Goal: Obtain resource: Obtain resource

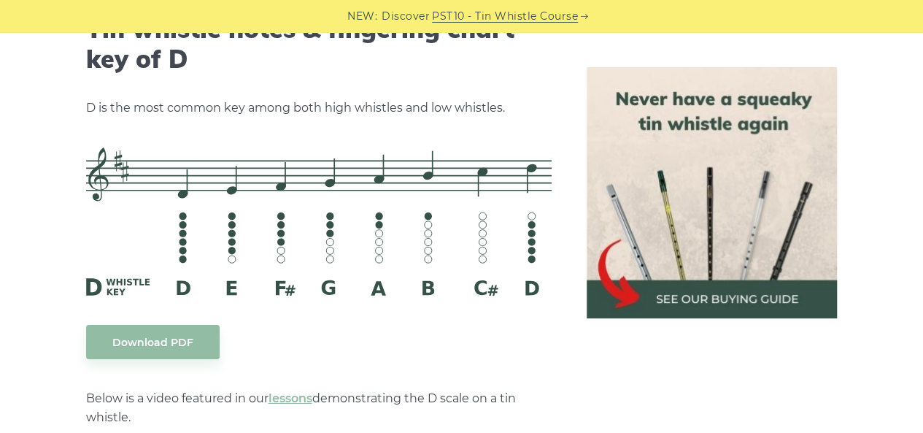
scroll to position [2336, 0]
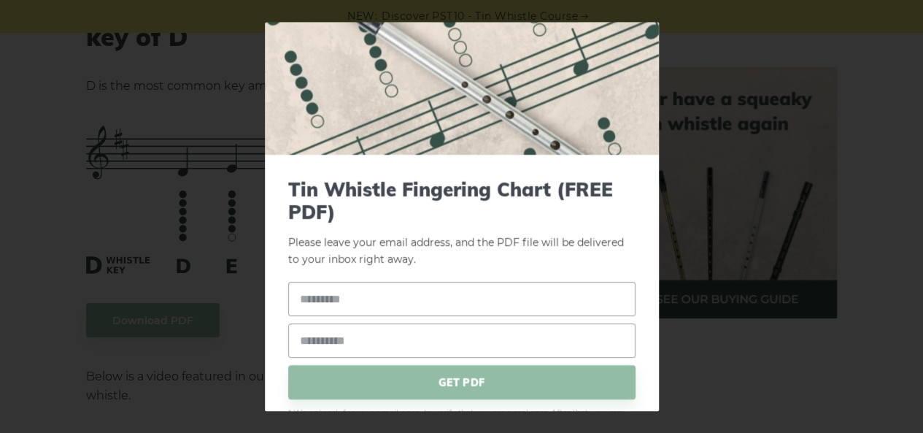
scroll to position [73, 0]
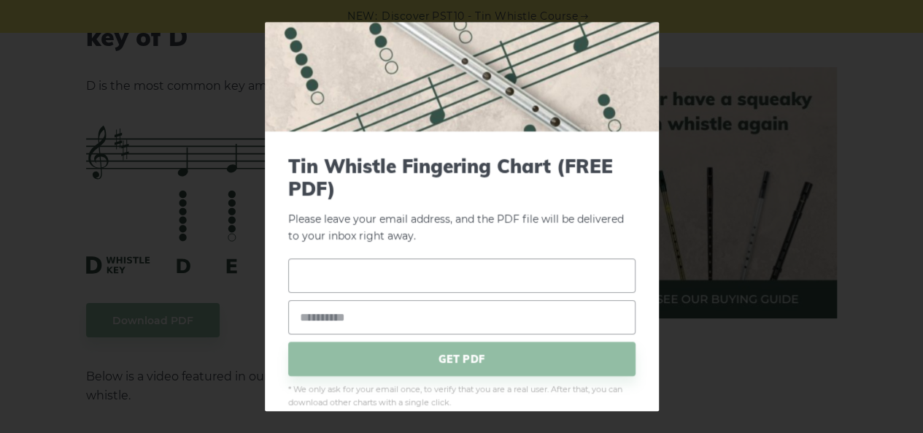
click at [389, 278] on input "text" at bounding box center [461, 276] width 347 height 34
click at [399, 315] on input "email" at bounding box center [461, 318] width 347 height 34
type input "**********"
click at [394, 272] on input "text" at bounding box center [461, 276] width 347 height 34
type input "**"
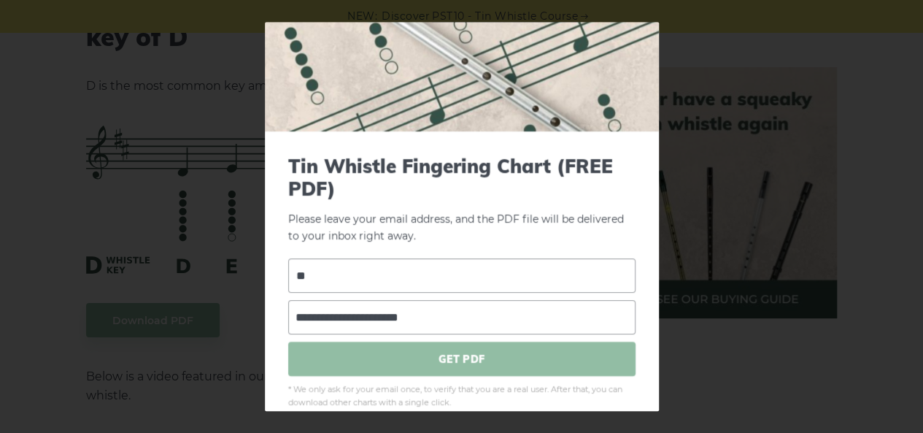
click at [405, 364] on span "GET PDF" at bounding box center [461, 359] width 347 height 34
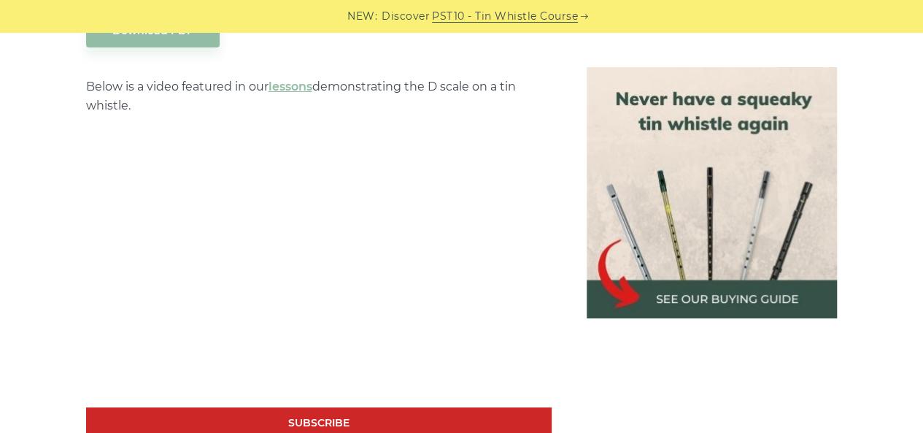
scroll to position [2628, 0]
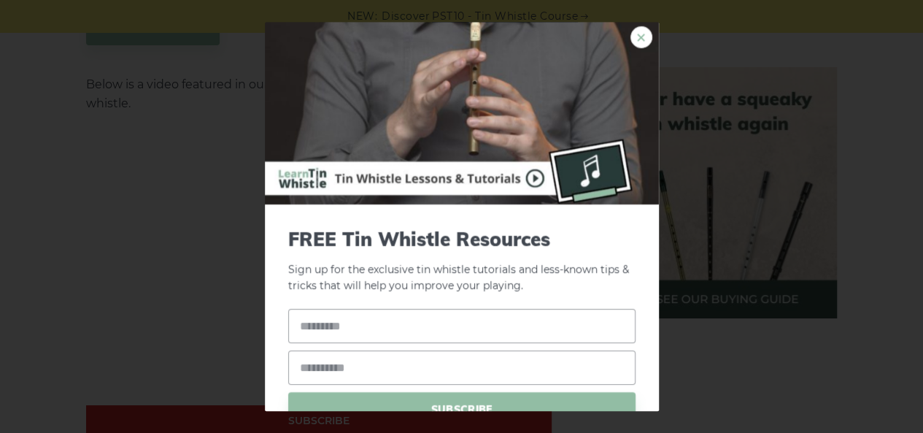
click at [631, 36] on link "×" at bounding box center [642, 37] width 22 height 22
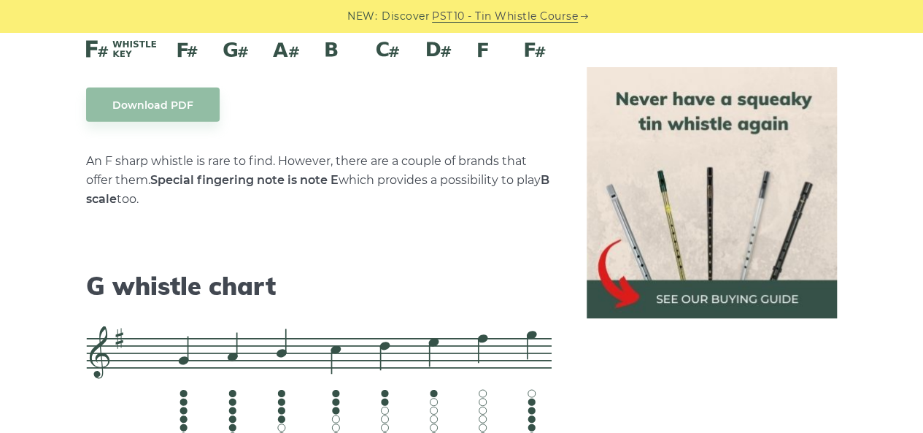
scroll to position [7373, 0]
